Goal: Task Accomplishment & Management: Manage account settings

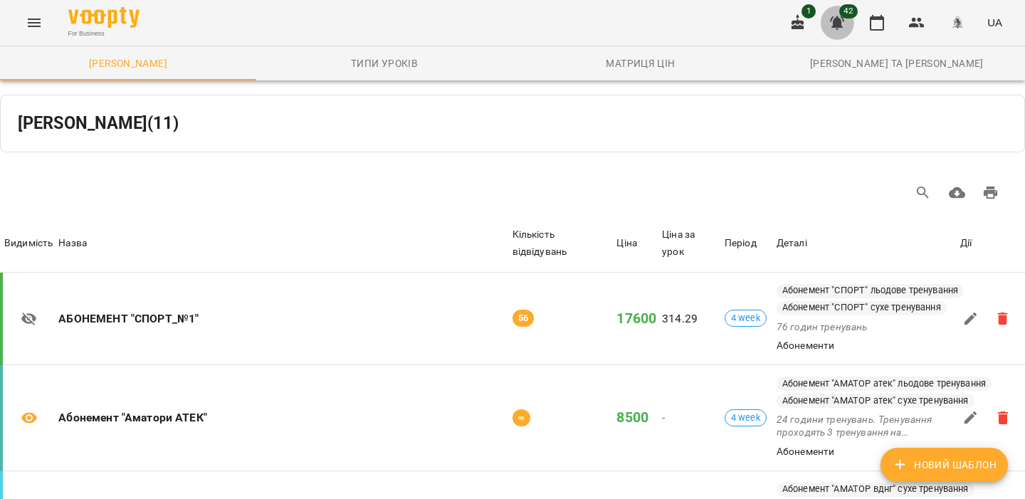
click at [840, 23] on icon "button" at bounding box center [837, 23] width 14 height 14
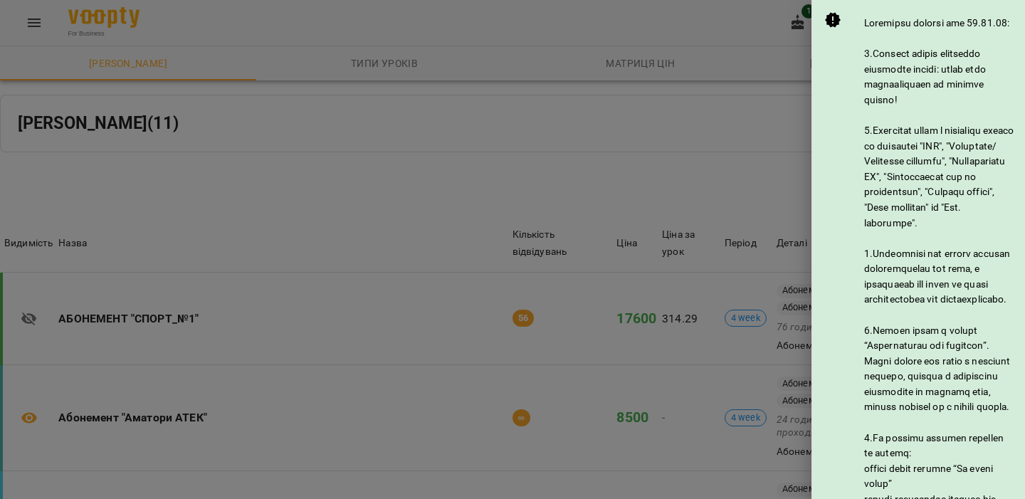
click at [750, 44] on div at bounding box center [512, 249] width 1025 height 499
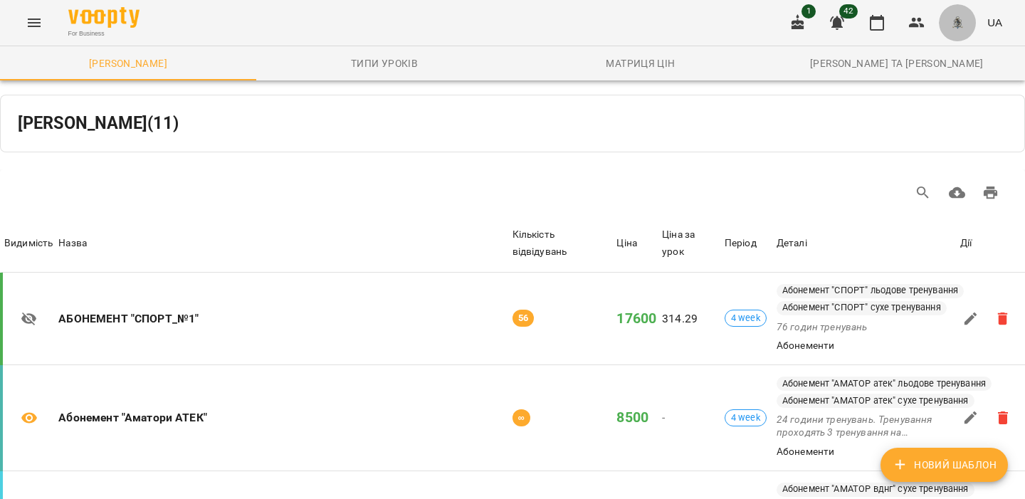
click at [954, 18] on img "button" at bounding box center [957, 23] width 20 height 20
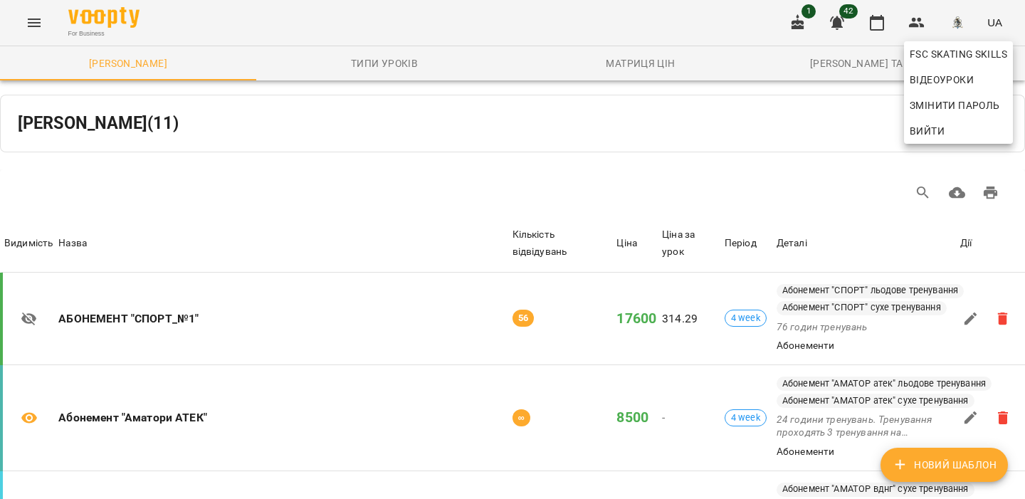
click at [926, 129] on span "Вийти" at bounding box center [926, 130] width 35 height 17
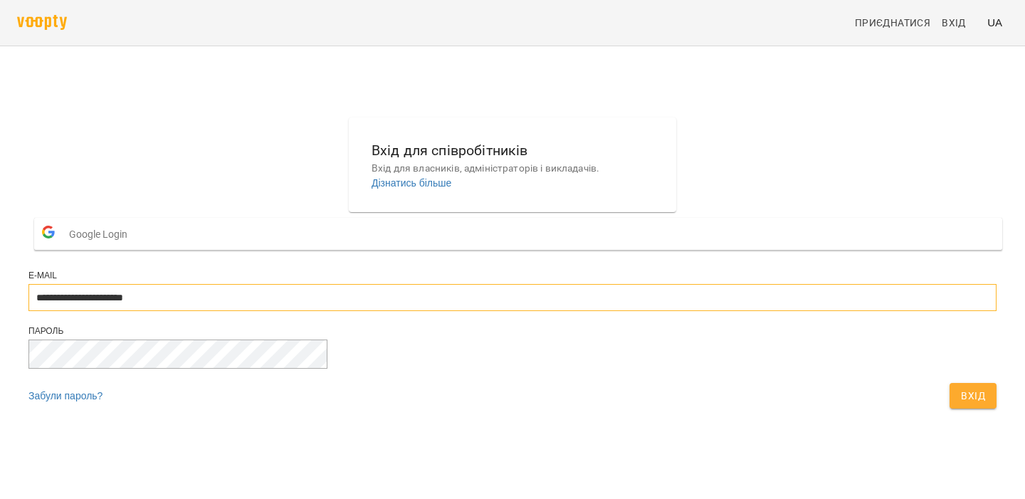
click at [586, 311] on input "**********" at bounding box center [512, 297] width 968 height 27
type input "**********"
click at [632, 416] on div "Забули пароль? Вхід" at bounding box center [512, 399] width 968 height 33
click at [946, 411] on div "Вхід" at bounding box center [972, 395] width 53 height 31
click at [961, 404] on span "Вхід" at bounding box center [973, 395] width 24 height 17
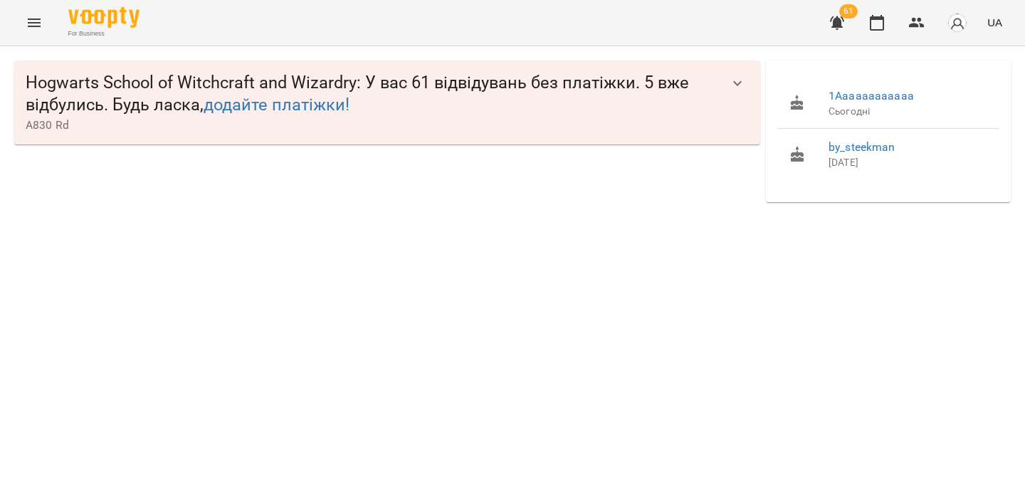
click at [640, 216] on div "Hogwarts School of Witchcraft and Wizardry : У вас 61 відвідувань без платіжки.…" at bounding box center [512, 131] width 1025 height 170
click at [956, 22] on img "button" at bounding box center [957, 23] width 20 height 20
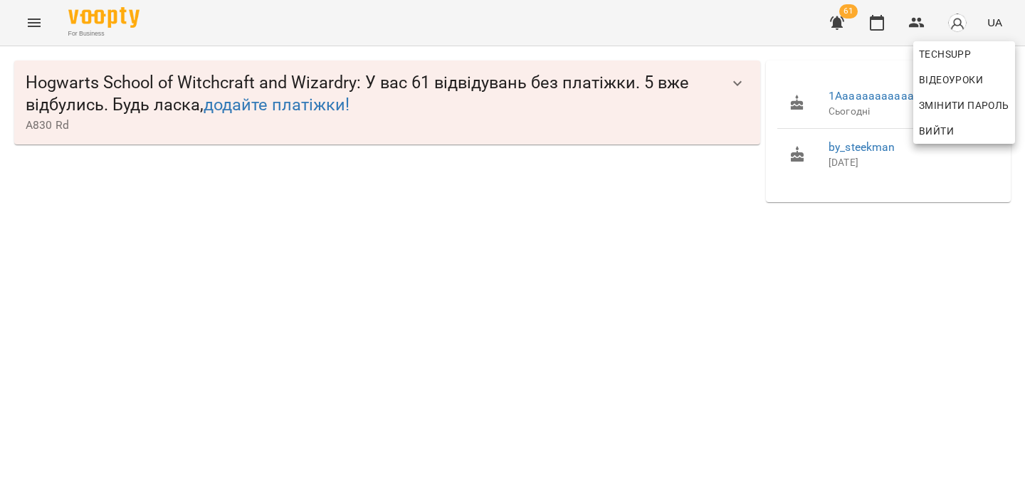
click at [670, 265] on div at bounding box center [512, 249] width 1025 height 499
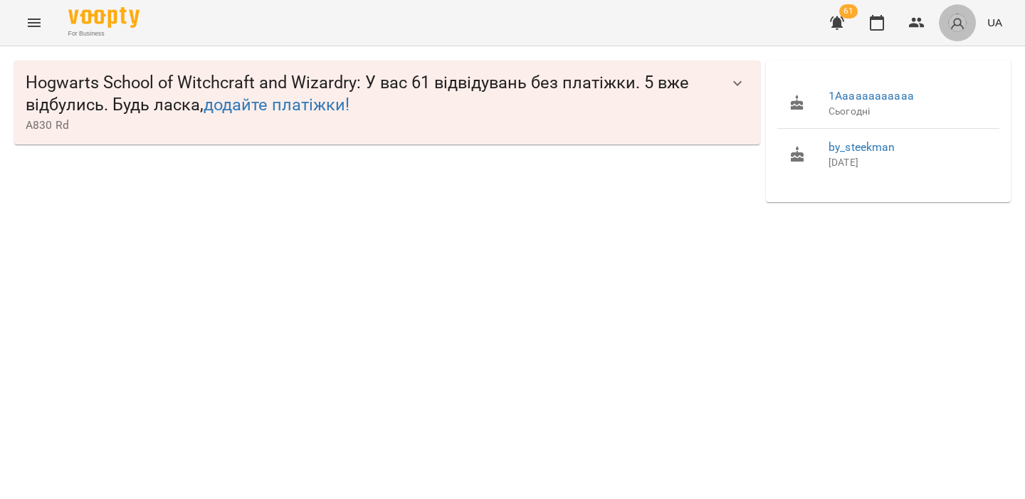
click at [969, 14] on button "button" at bounding box center [957, 22] width 37 height 37
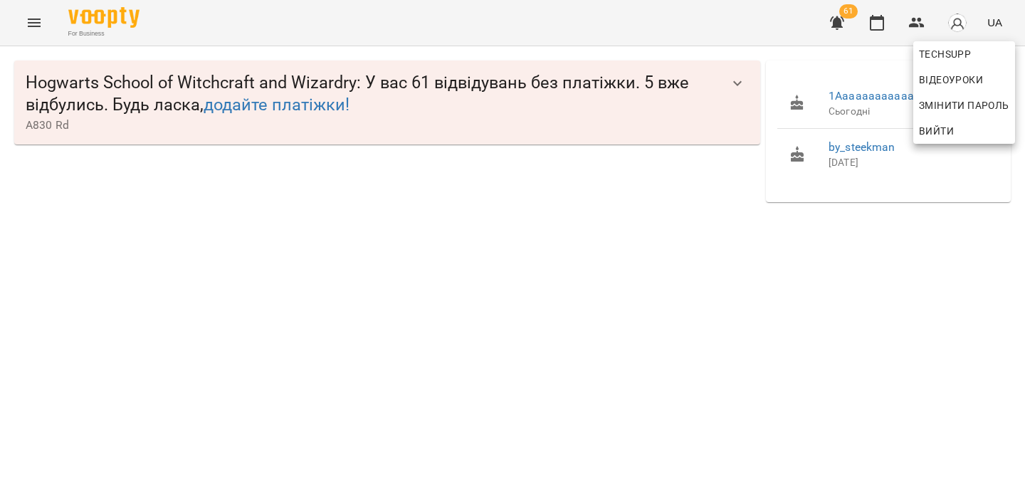
click at [663, 272] on div at bounding box center [512, 249] width 1025 height 499
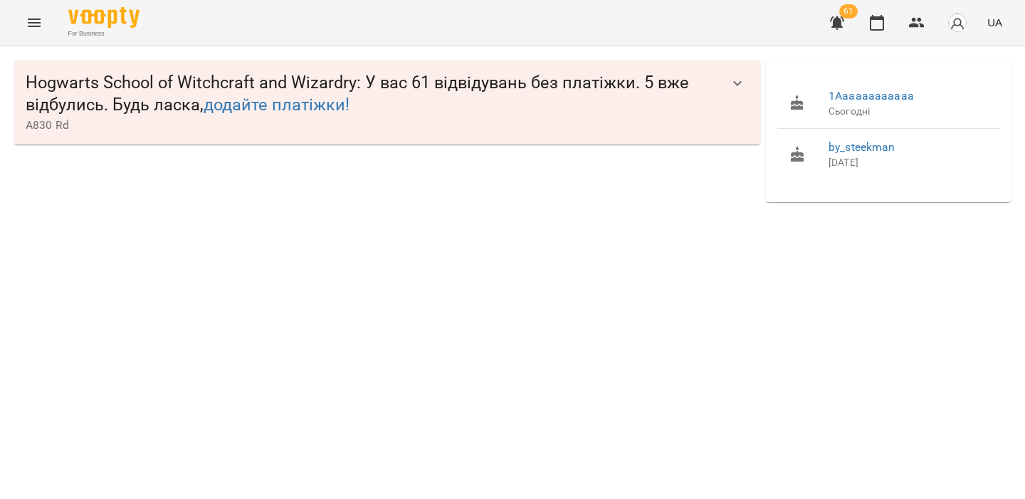
drag, startPoint x: 786, startPoint y: 82, endPoint x: 927, endPoint y: 169, distance: 166.5
click at [927, 169] on ul "1Aaaaaaaaaaaa Сьогодні by_steekman 14 вересня" at bounding box center [888, 128] width 222 height 113
click at [918, 169] on div at bounding box center [918, 169] width 0 height 0
click at [933, 152] on span "by_steekman" at bounding box center [907, 147] width 159 height 17
drag, startPoint x: 917, startPoint y: 173, endPoint x: 829, endPoint y: 62, distance: 141.8
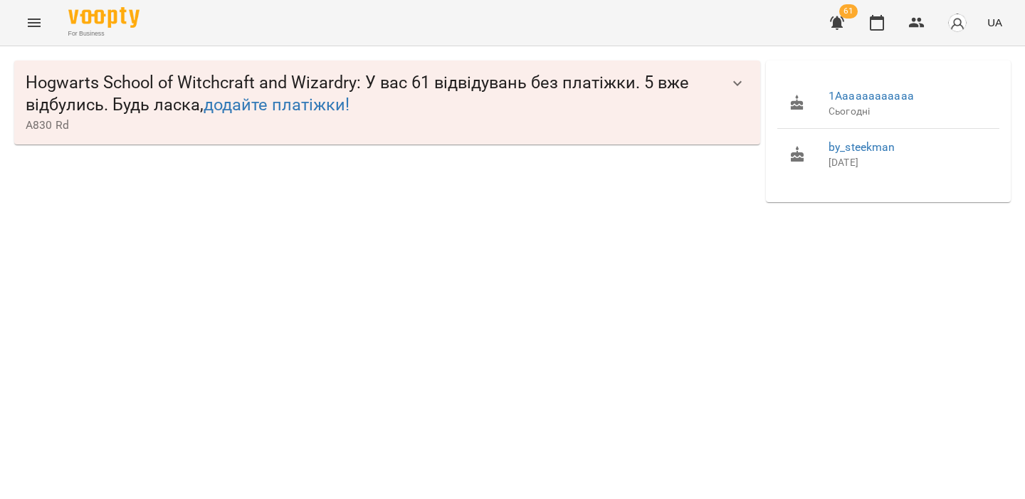
click at [829, 62] on div "1Aaaaaaaaaaaa Сьогодні by_steekman 14 вересня" at bounding box center [888, 131] width 245 height 142
drag, startPoint x: 917, startPoint y: 175, endPoint x: 812, endPoint y: 90, distance: 134.6
click at [812, 90] on ul "1Aaaaaaaaaaaa Сьогодні by_steekman 14 вересня" at bounding box center [888, 128] width 222 height 113
click at [812, 90] on li "1Aaaaaaaaaaaa Сьогодні" at bounding box center [888, 103] width 222 height 51
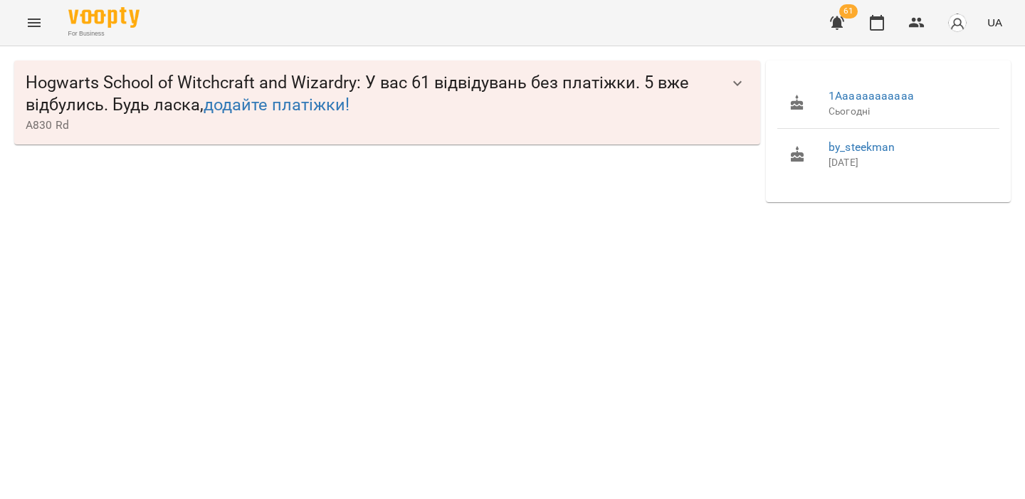
drag, startPoint x: 897, startPoint y: 174, endPoint x: 825, endPoint y: 87, distance: 112.7
click at [825, 87] on ul "1Aaaaaaaaaaaa Сьогодні by_steekman 14 вересня" at bounding box center [888, 128] width 222 height 113
click at [855, 68] on div "1Aaaaaaaaaaaa Сьогодні by_steekman 14 вересня" at bounding box center [888, 131] width 245 height 142
drag, startPoint x: 909, startPoint y: 184, endPoint x: 816, endPoint y: 91, distance: 130.8
click at [816, 91] on ul "1Aaaaaaaaaaaa Сьогодні by_steekman 14 вересня" at bounding box center [888, 128] width 222 height 113
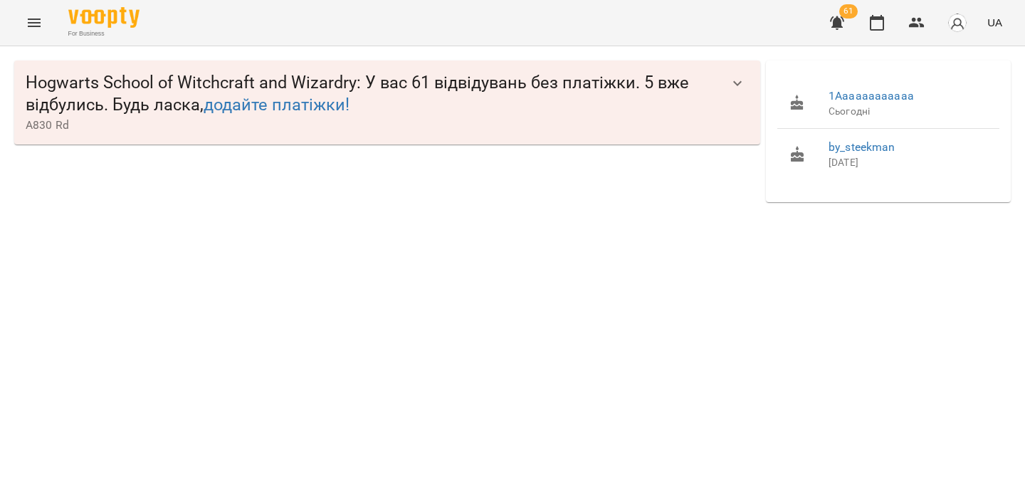
click at [816, 91] on li "1Aaaaaaaaaaaa Сьогодні" at bounding box center [888, 103] width 222 height 51
drag, startPoint x: 816, startPoint y: 91, endPoint x: 1000, endPoint y: 178, distance: 203.1
click at [1000, 178] on div "1Aaaaaaaaaaaa Сьогодні by_steekman 14 вересня" at bounding box center [888, 131] width 245 height 142
click at [954, 169] on p "14 вересня" at bounding box center [907, 163] width 159 height 14
click at [26, 28] on icon "Menu" at bounding box center [34, 22] width 17 height 17
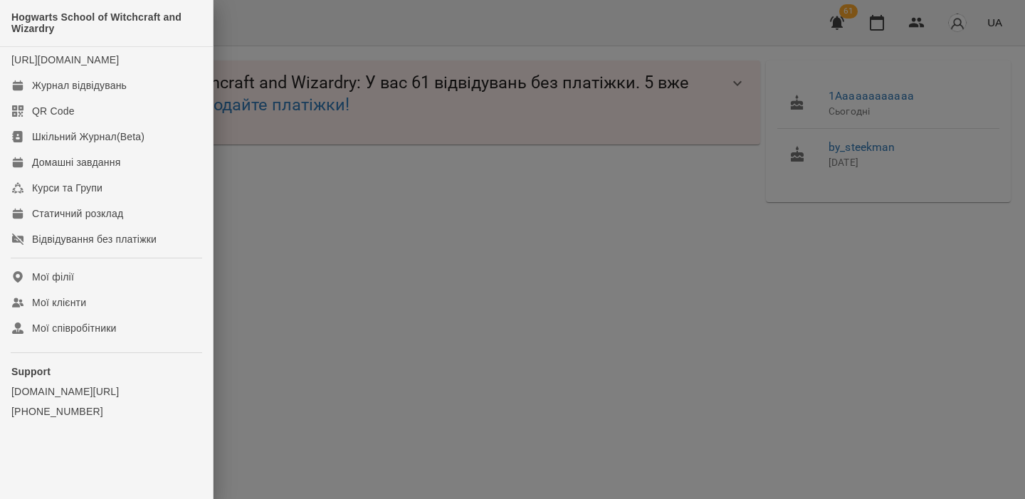
click at [468, 209] on div at bounding box center [512, 249] width 1025 height 499
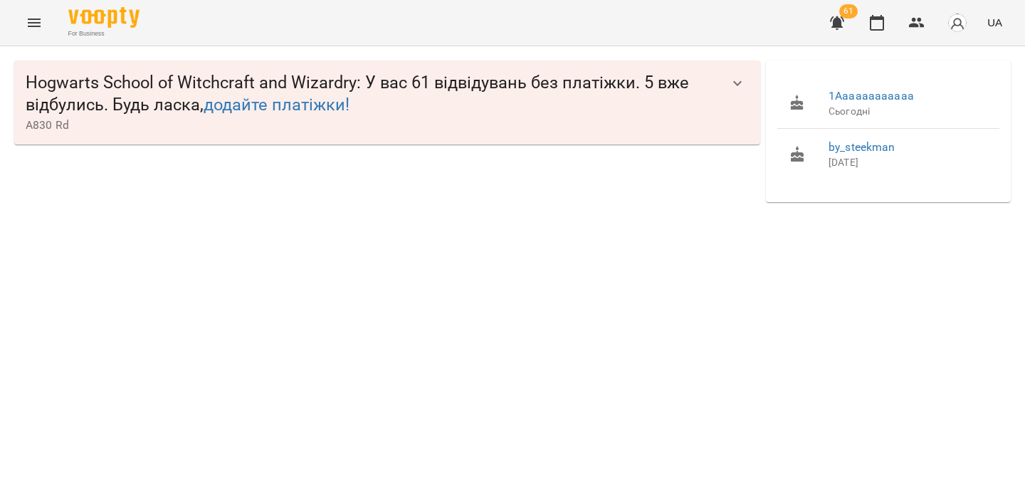
click at [959, 38] on button "button" at bounding box center [957, 22] width 37 height 37
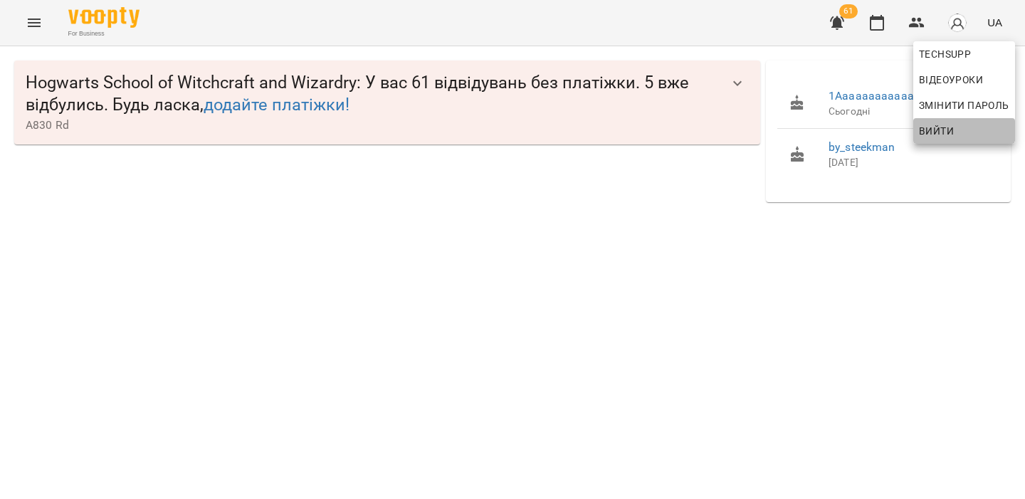
click at [929, 122] on button "Вийти" at bounding box center [964, 131] width 102 height 26
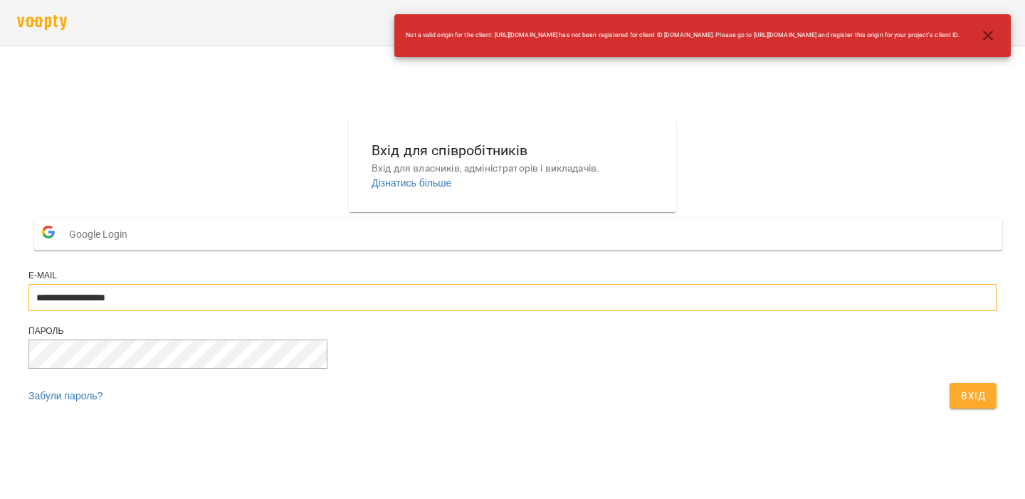
click at [431, 311] on input "**********" at bounding box center [512, 297] width 968 height 27
click at [562, 311] on input "**********" at bounding box center [512, 297] width 968 height 27
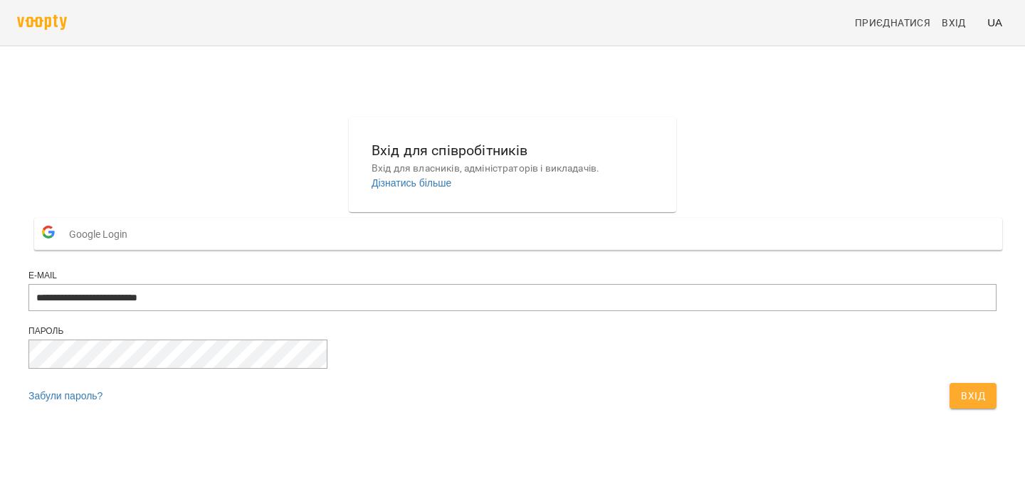
click at [961, 404] on span "Вхід" at bounding box center [973, 395] width 24 height 17
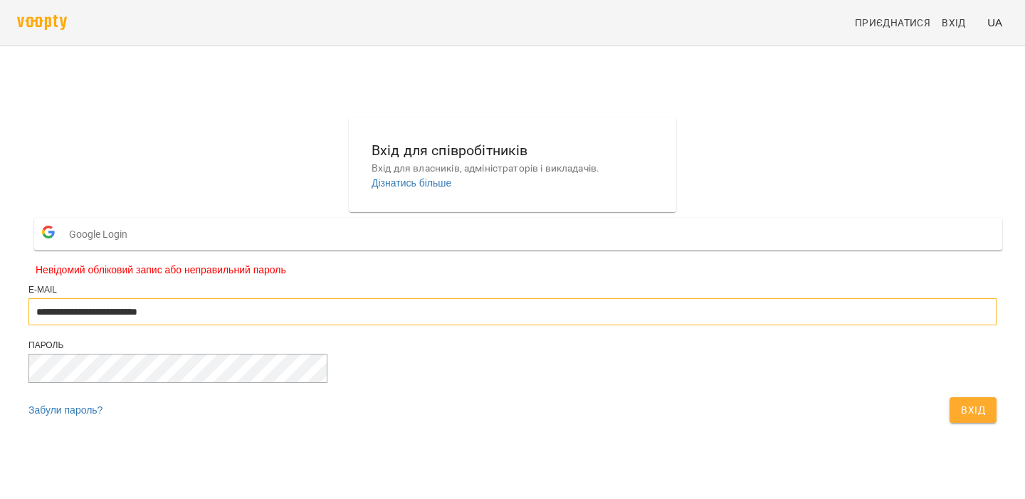
click at [499, 325] on input "**********" at bounding box center [512, 311] width 968 height 27
type input "**********"
click at [949, 423] on button "Вхід" at bounding box center [972, 410] width 47 height 26
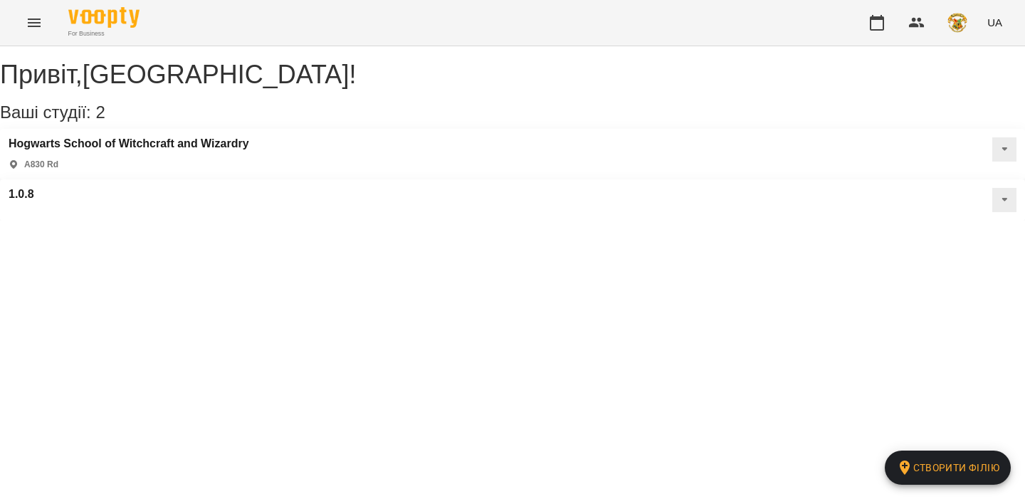
click at [33, 20] on icon "Menu" at bounding box center [34, 22] width 17 height 17
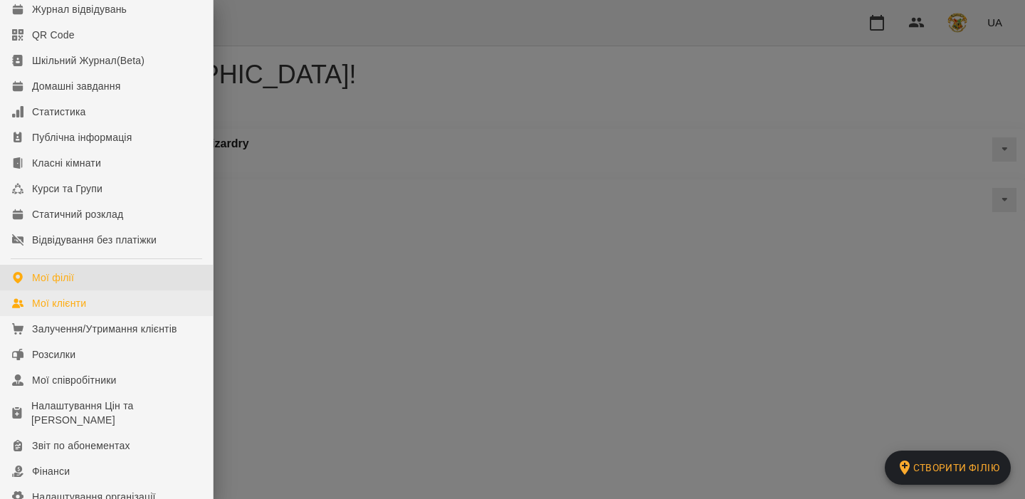
scroll to position [107, 0]
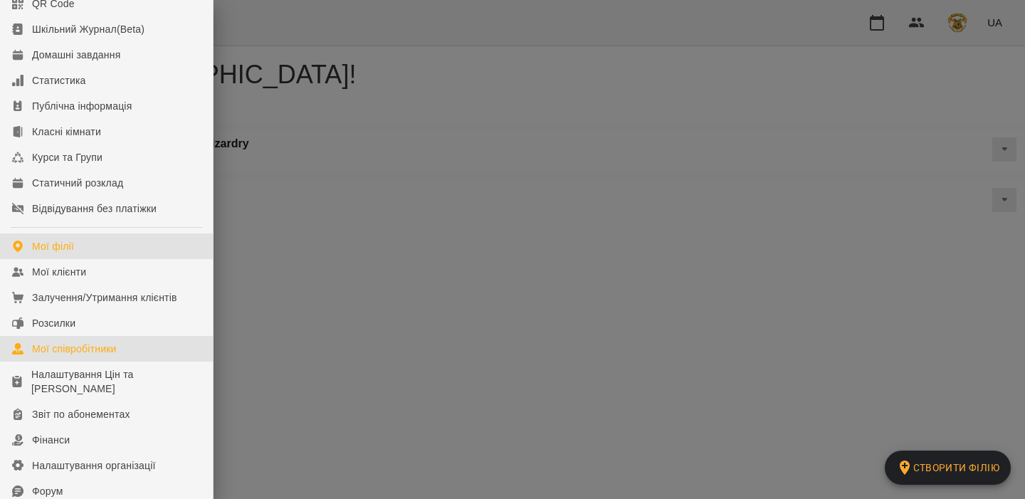
click at [104, 356] on div "Мої співробітники" at bounding box center [74, 349] width 85 height 14
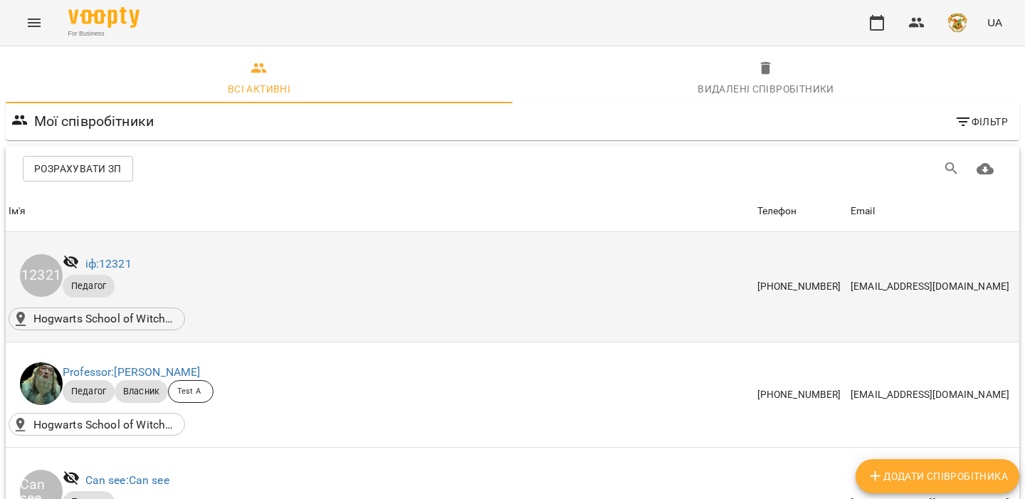
scroll to position [24, 0]
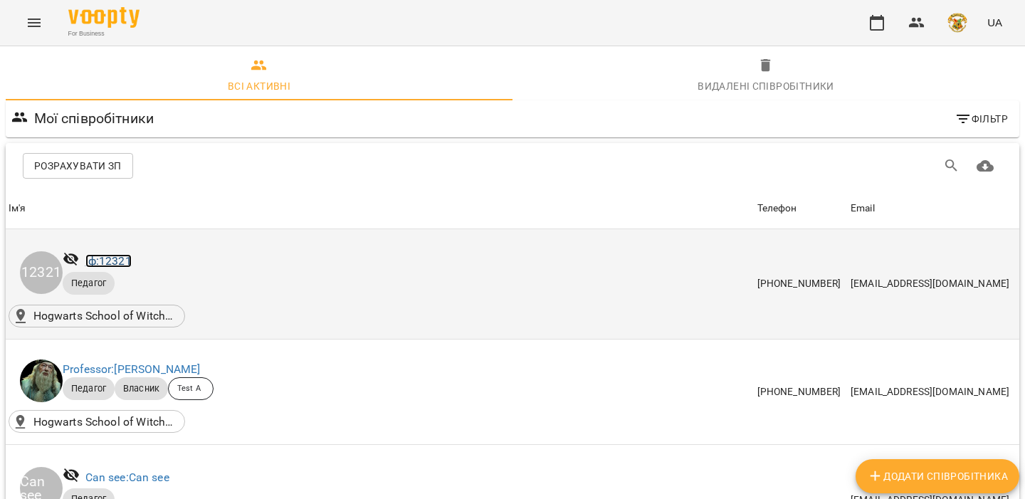
click at [118, 254] on link "іф: 12321" at bounding box center [108, 261] width 46 height 14
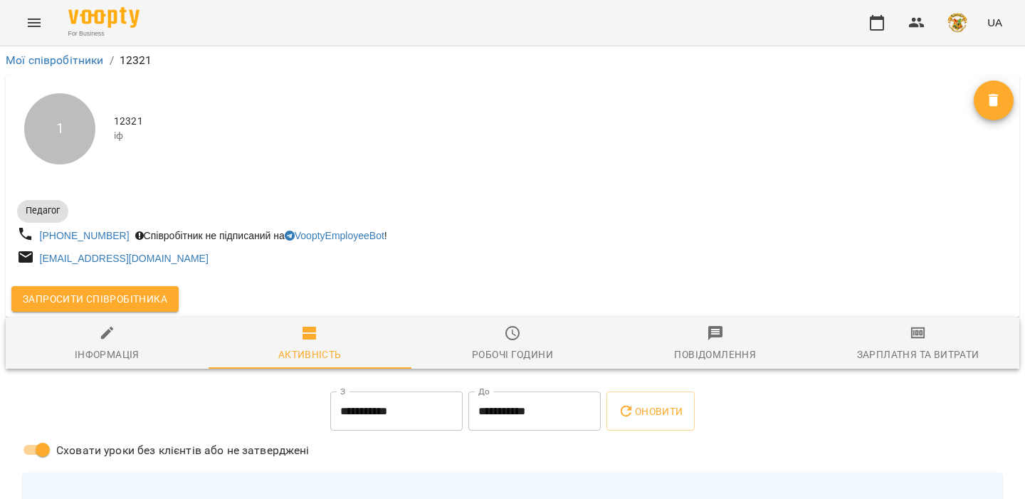
click at [127, 352] on div "Інформація" at bounding box center [107, 354] width 65 height 17
select select "**"
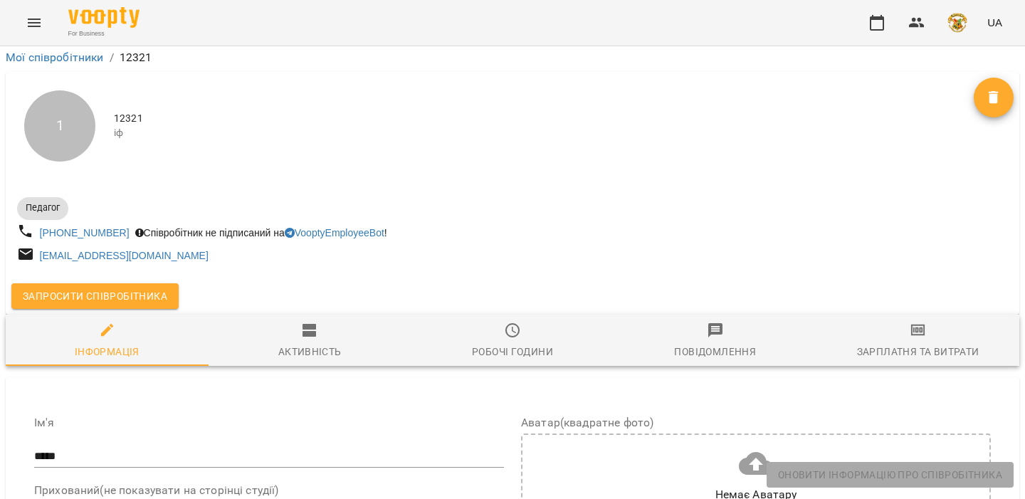
scroll to position [702, 0]
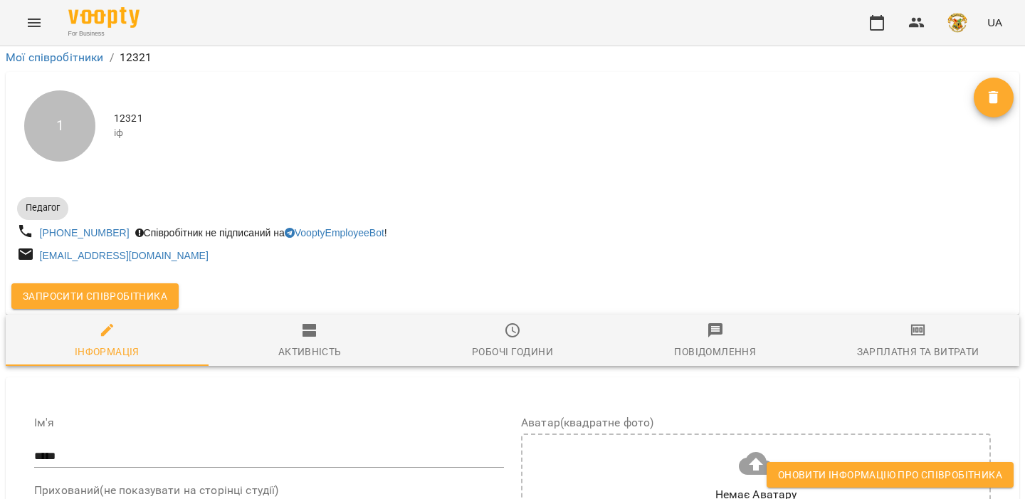
scroll to position [924, 0]
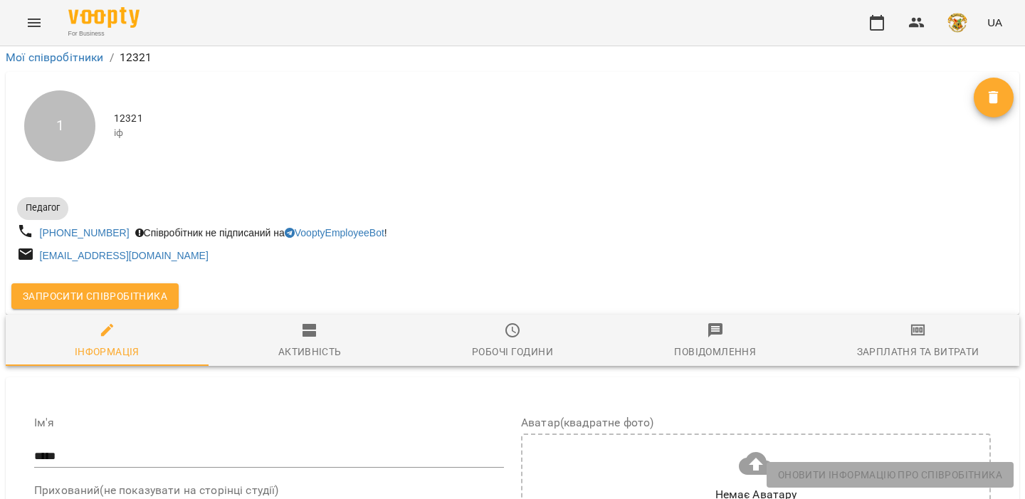
scroll to position [1088, 0]
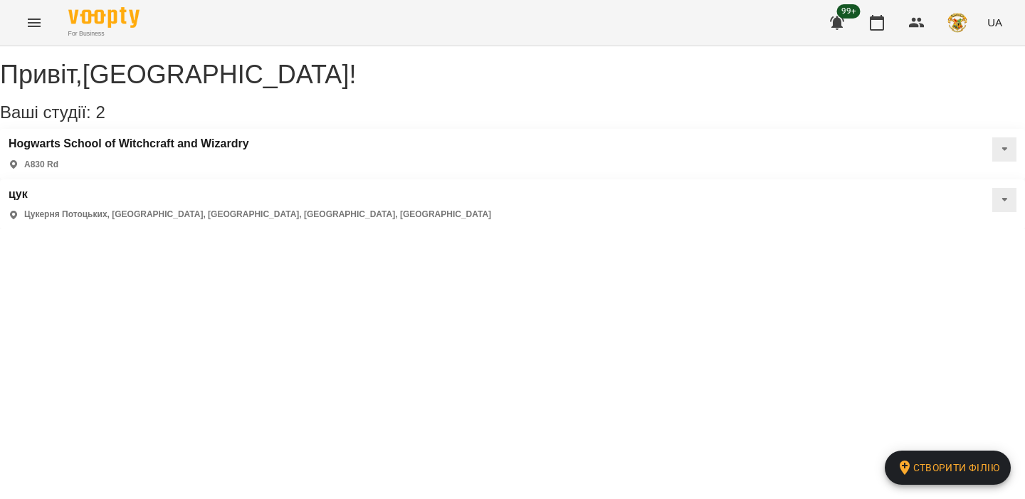
click at [839, 26] on icon "button" at bounding box center [837, 23] width 14 height 14
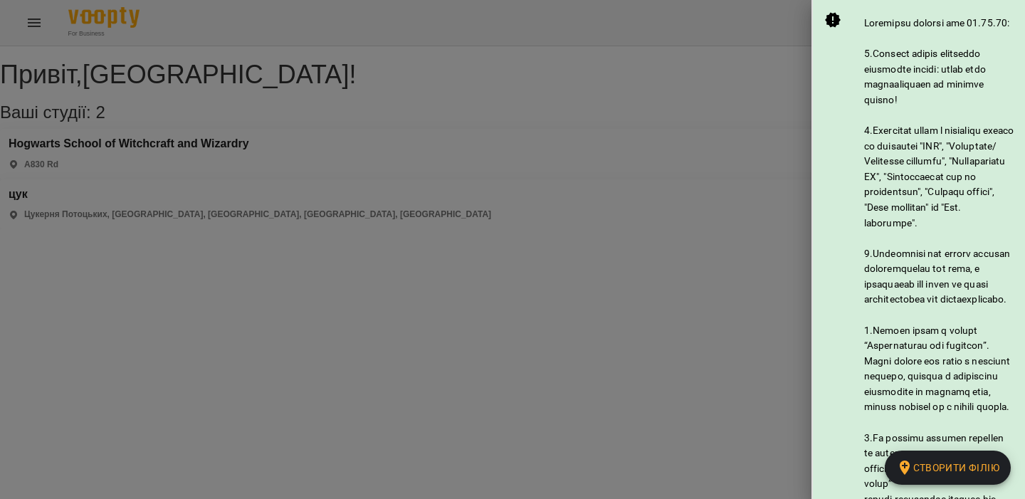
click at [766, 128] on div at bounding box center [512, 249] width 1025 height 499
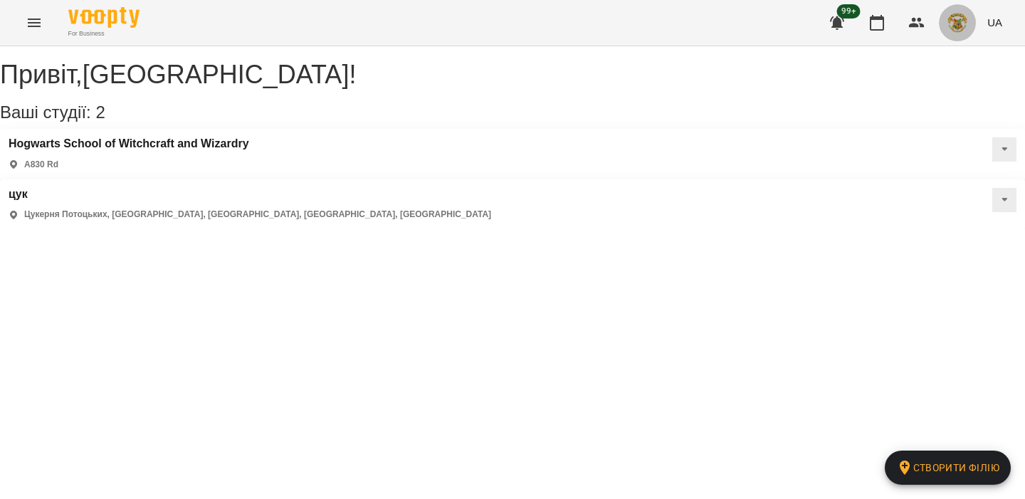
click at [957, 17] on img "button" at bounding box center [957, 23] width 20 height 20
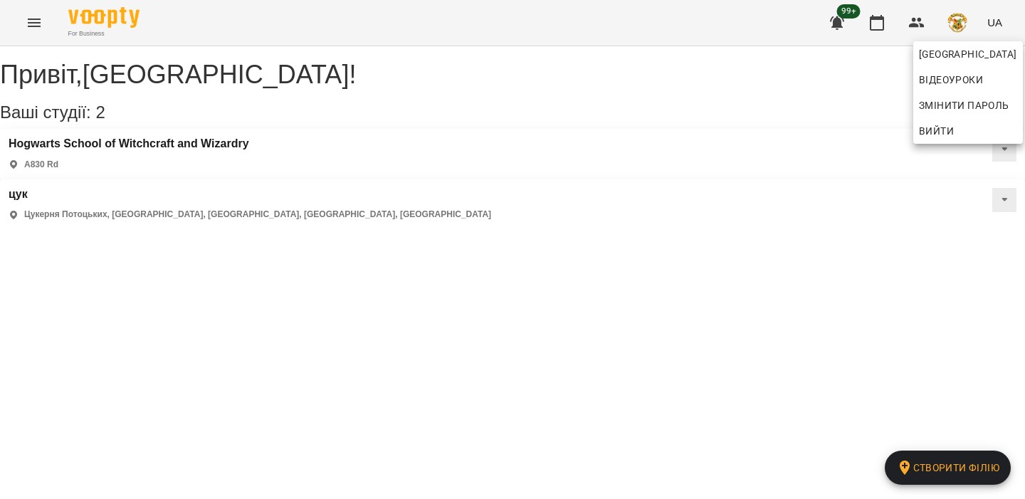
click at [946, 132] on span "Вийти" at bounding box center [936, 130] width 35 height 17
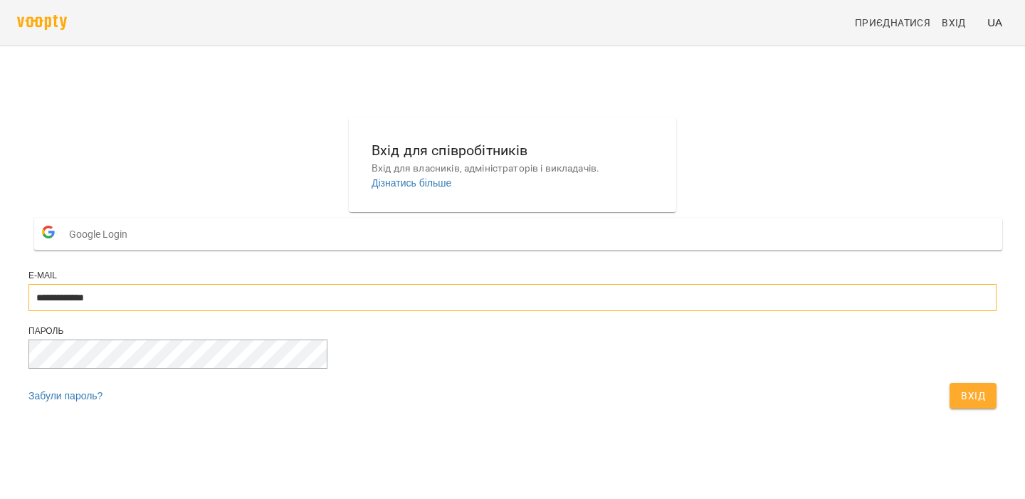
click at [447, 311] on input "**********" at bounding box center [512, 297] width 968 height 27
click at [961, 404] on span "Вхід" at bounding box center [973, 395] width 24 height 17
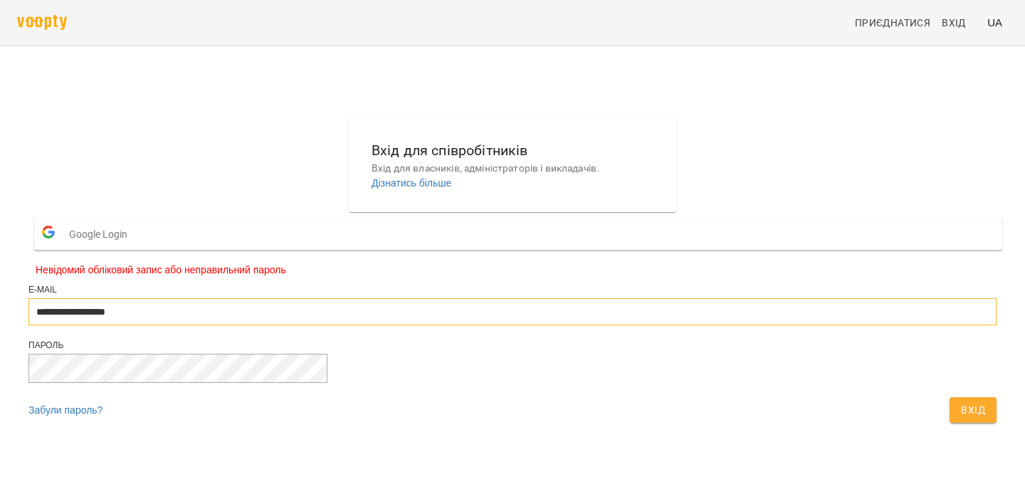
click at [579, 325] on input "**********" at bounding box center [512, 311] width 968 height 27
click at [946, 426] on div "Вхід" at bounding box center [972, 409] width 53 height 31
click at [961, 418] on span "Вхід" at bounding box center [973, 409] width 24 height 17
click at [519, 325] on input "**********" at bounding box center [512, 311] width 968 height 27
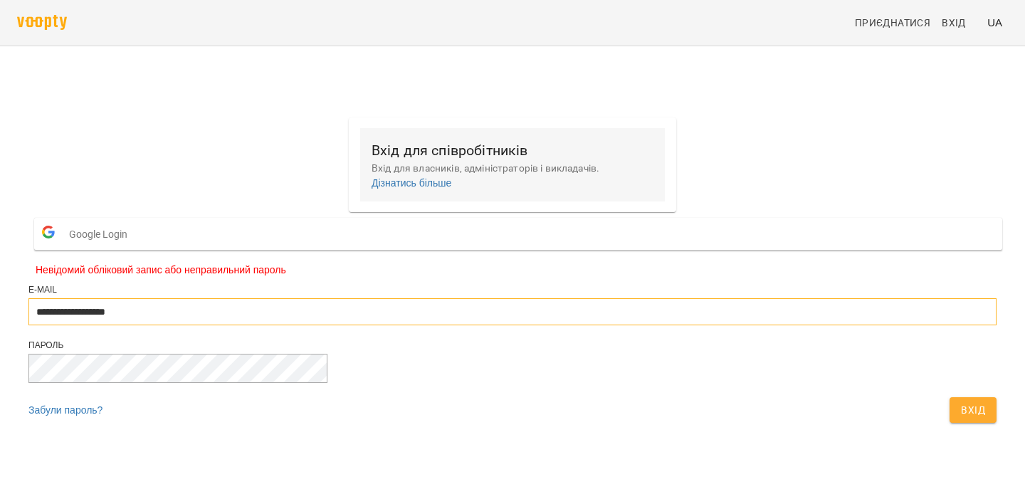
type input "**********"
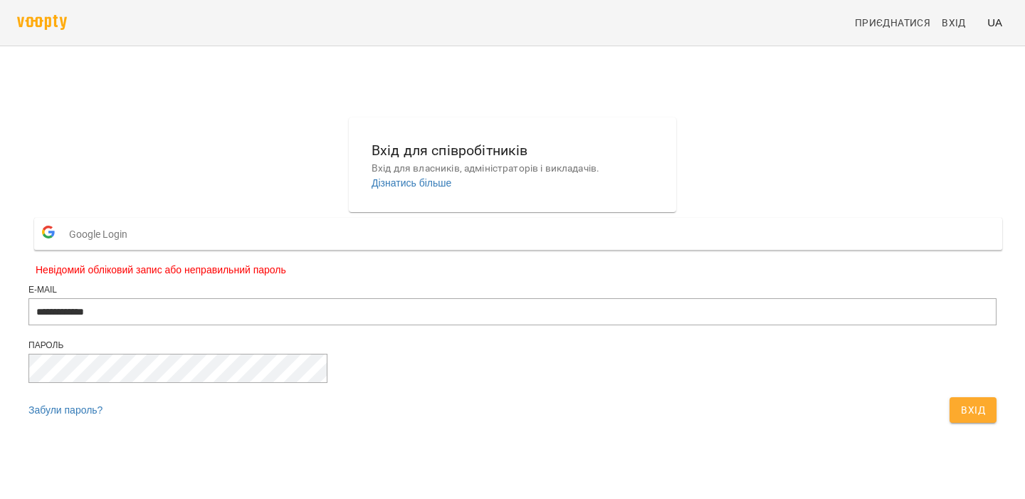
click at [949, 423] on button "Вхід" at bounding box center [972, 410] width 47 height 26
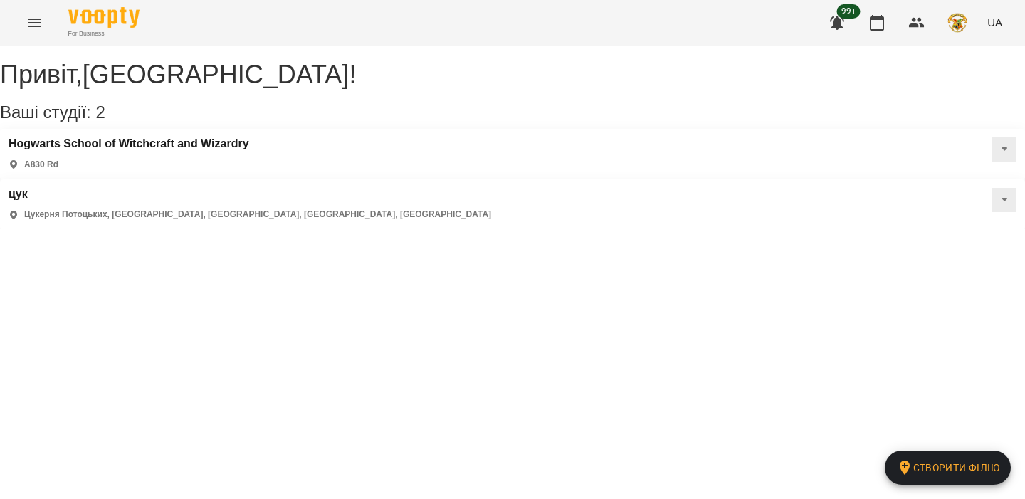
click at [957, 23] on img "button" at bounding box center [957, 23] width 20 height 20
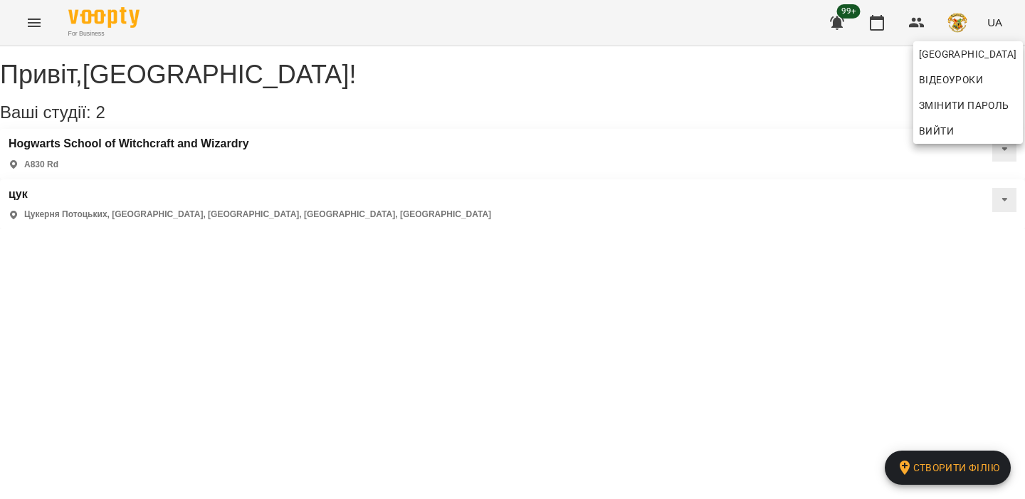
click at [829, 101] on div at bounding box center [512, 249] width 1025 height 499
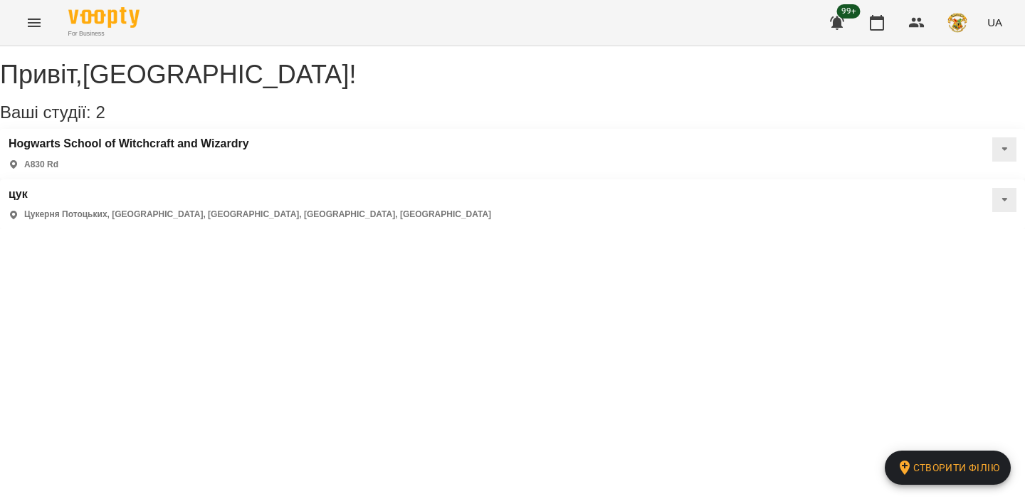
click at [35, 12] on button "Menu" at bounding box center [34, 23] width 34 height 34
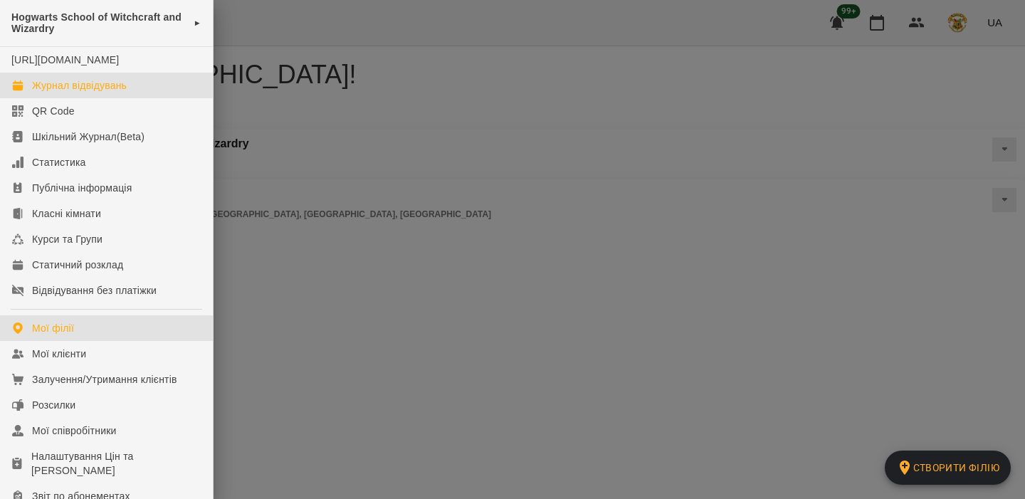
click at [65, 93] on div "Журнал відвідувань" at bounding box center [79, 85] width 95 height 14
